Goal: Task Accomplishment & Management: Manage account settings

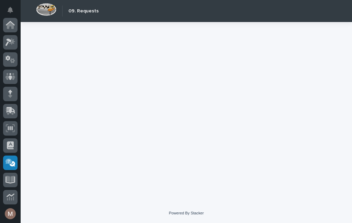
scroll to position [121, 0]
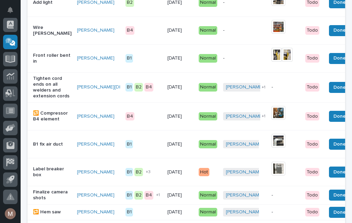
scroll to position [652, 0]
click at [331, 149] on button "Done" at bounding box center [339, 143] width 21 height 11
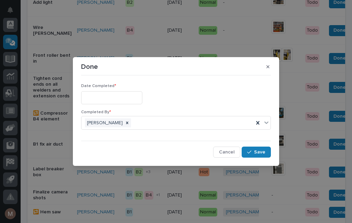
click at [113, 95] on input "text" at bounding box center [111, 97] width 61 height 13
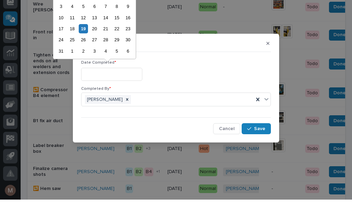
click at [82, 47] on div "19" at bounding box center [83, 51] width 9 height 9
type input "**********"
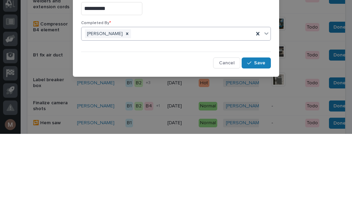
click at [254, 117] on div "Jerry Miller" at bounding box center [167, 123] width 172 height 12
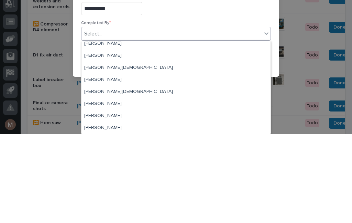
scroll to position [15, 0]
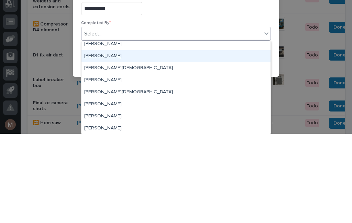
click at [100, 139] on div "Jerry Yoder" at bounding box center [175, 145] width 189 height 12
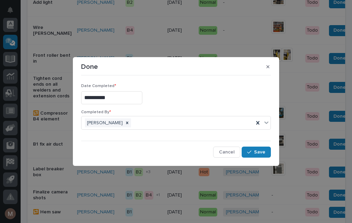
click at [262, 155] on button "Save" at bounding box center [256, 151] width 29 height 11
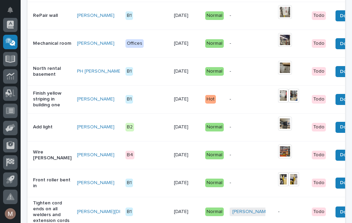
scroll to position [528, 0]
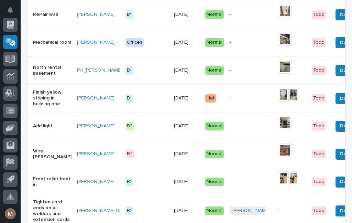
click at [44, 45] on p "Mechanical room" at bounding box center [52, 43] width 38 height 6
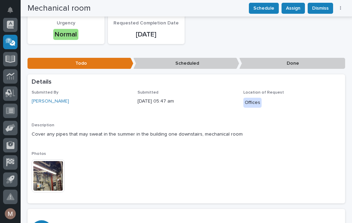
scroll to position [79, 0]
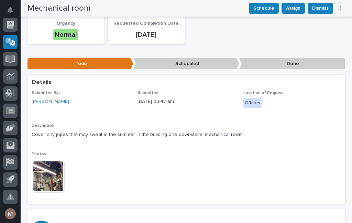
click at [54, 182] on img at bounding box center [48, 175] width 33 height 33
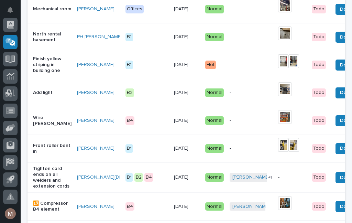
scroll to position [562, 0]
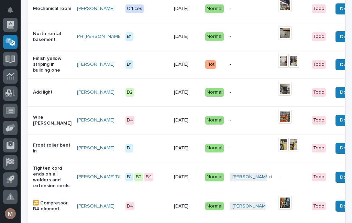
click at [41, 98] on div "Add light" at bounding box center [52, 92] width 38 height 11
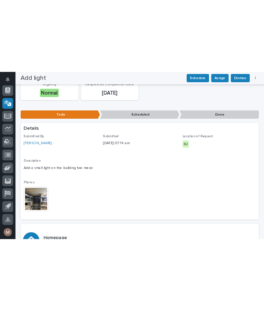
scroll to position [86, 0]
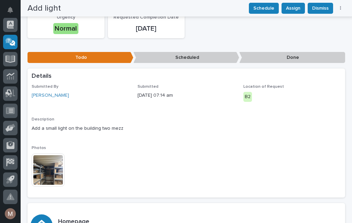
click at [46, 175] on img at bounding box center [48, 169] width 33 height 33
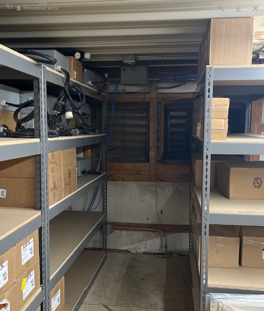
scroll to position [35, 0]
